Goal: Information Seeking & Learning: Find specific fact

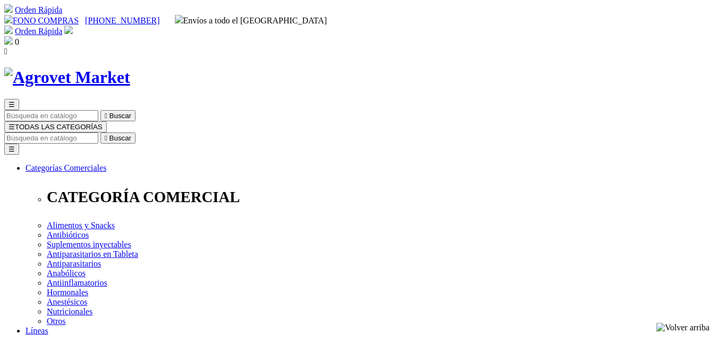
click at [98, 132] on input "Buscar" at bounding box center [51, 137] width 94 height 11
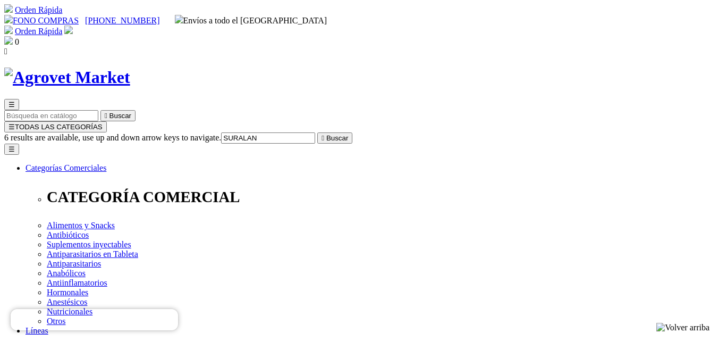
type input "SURALAN"
click at [317, 132] on button " Buscar" at bounding box center [334, 137] width 35 height 11
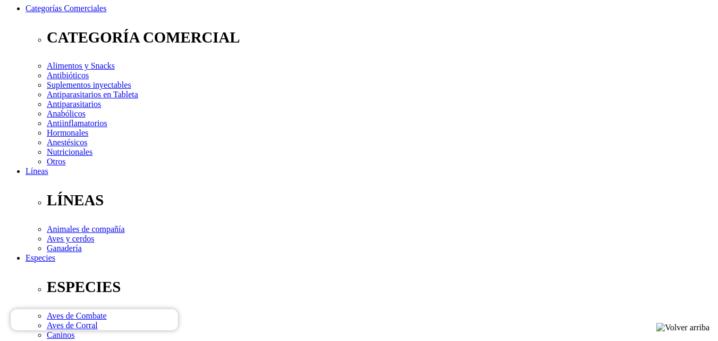
scroll to position [106, 0]
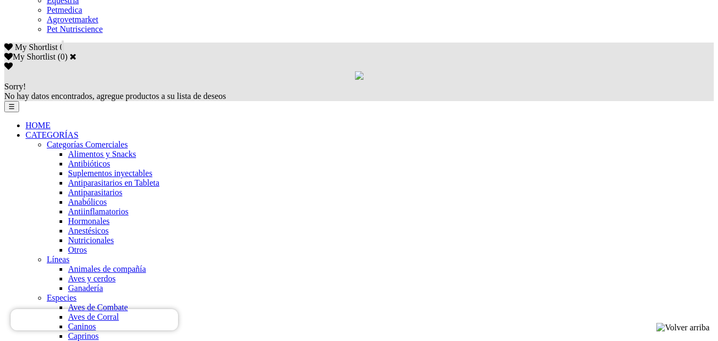
scroll to position [638, 0]
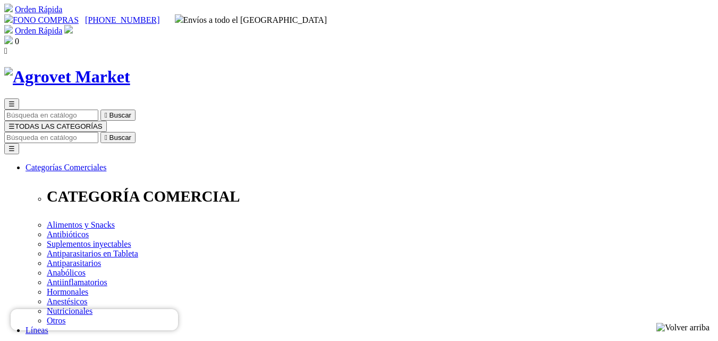
scroll to position [0, 0]
click at [98, 132] on input "Buscar" at bounding box center [51, 137] width 94 height 11
